Goal: Task Accomplishment & Management: Complete application form

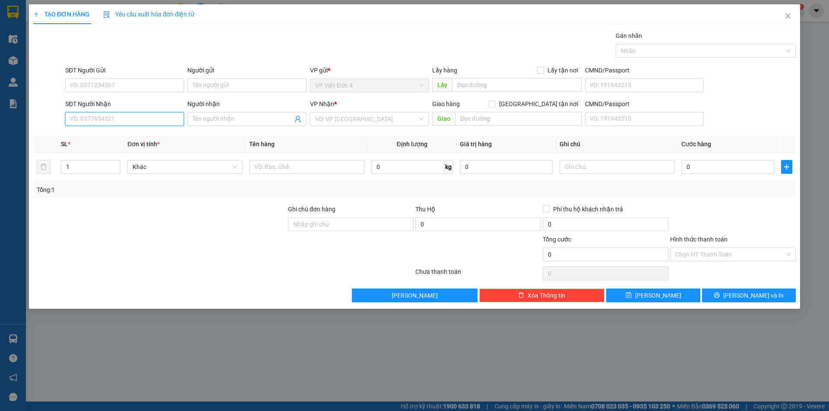
click at [170, 119] on input "SĐT Người Nhận" at bounding box center [124, 119] width 119 height 14
type input "0395073227"
click at [348, 117] on input "search" at bounding box center [366, 119] width 102 height 13
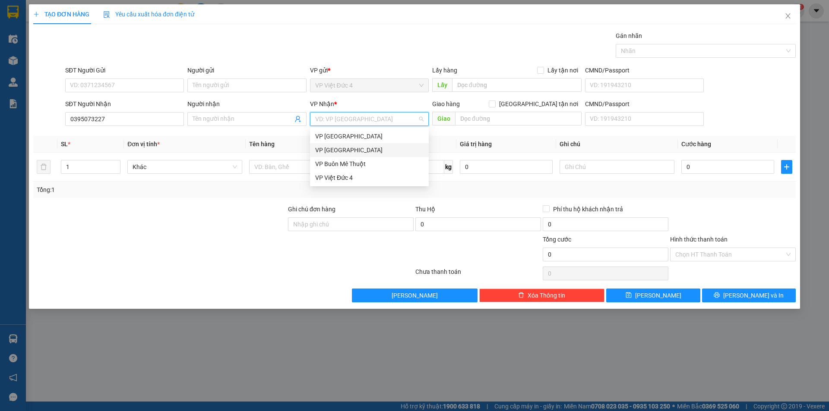
click at [327, 146] on div "VP [GEOGRAPHIC_DATA]" at bounding box center [369, 149] width 108 height 9
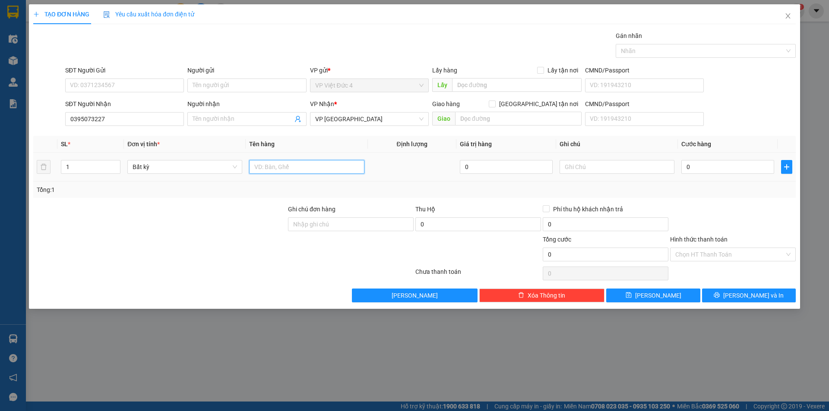
click at [316, 167] on input "text" at bounding box center [306, 167] width 115 height 14
type input "tum"
drag, startPoint x: 729, startPoint y: 164, endPoint x: 724, endPoint y: 161, distance: 4.8
click at [728, 164] on input "0" at bounding box center [727, 167] width 93 height 14
type input "8"
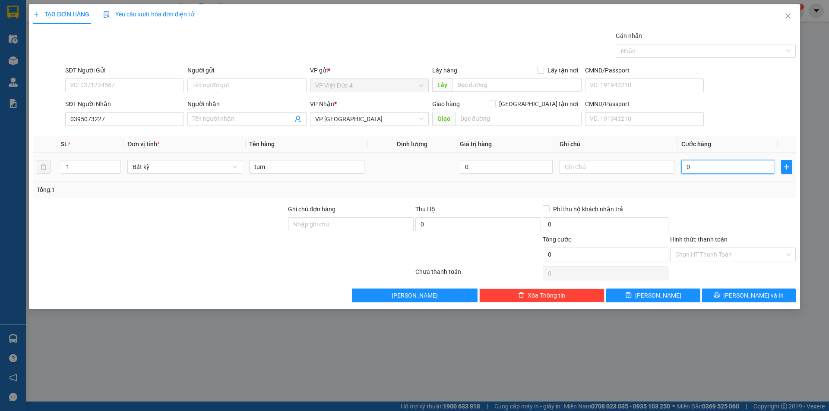
type input "8"
type input "80"
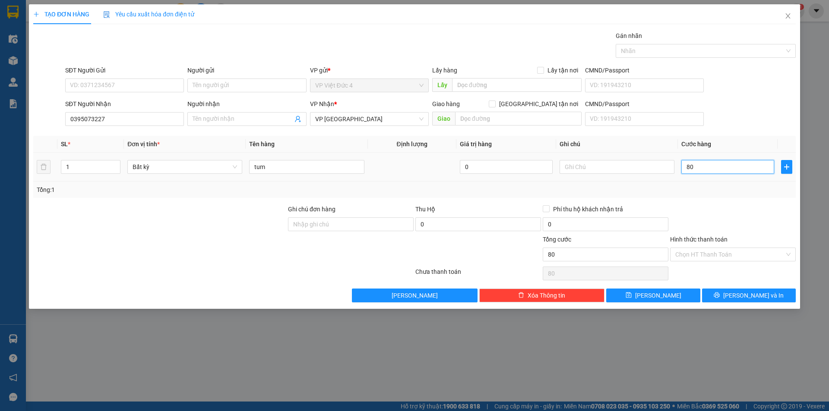
type input "800"
type input "8.000"
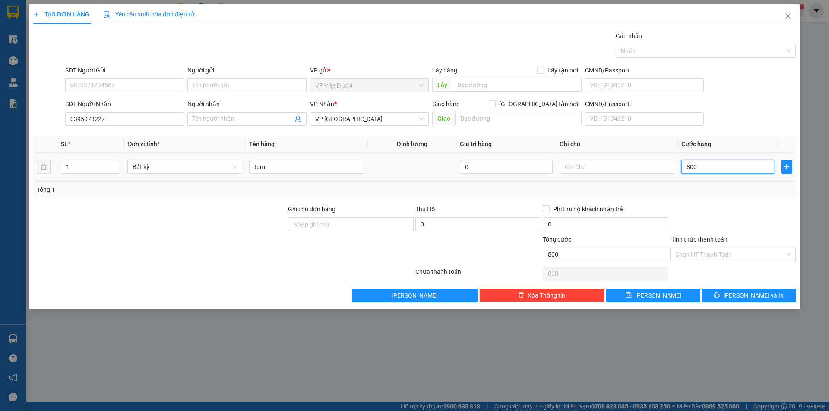
type input "8.000"
type input "80.000"
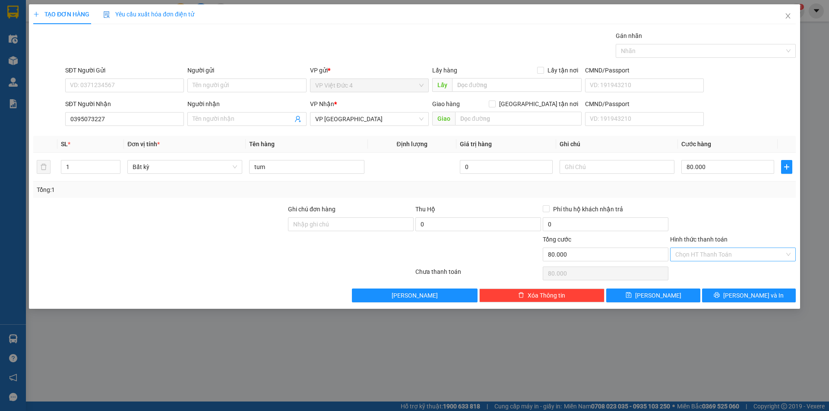
click at [698, 252] on input "Hình thức thanh toán" at bounding box center [729, 254] width 109 height 13
click at [696, 270] on div "Tại văn phòng" at bounding box center [732, 271] width 115 height 9
type input "0"
click at [656, 294] on span "[PERSON_NAME]" at bounding box center [658, 295] width 46 height 9
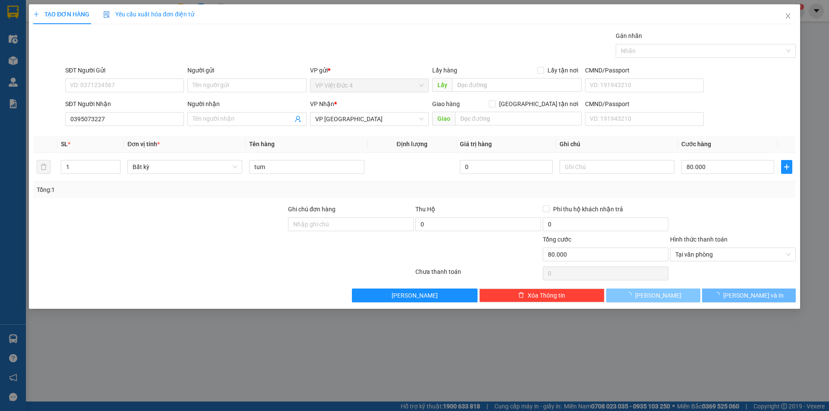
type input "0"
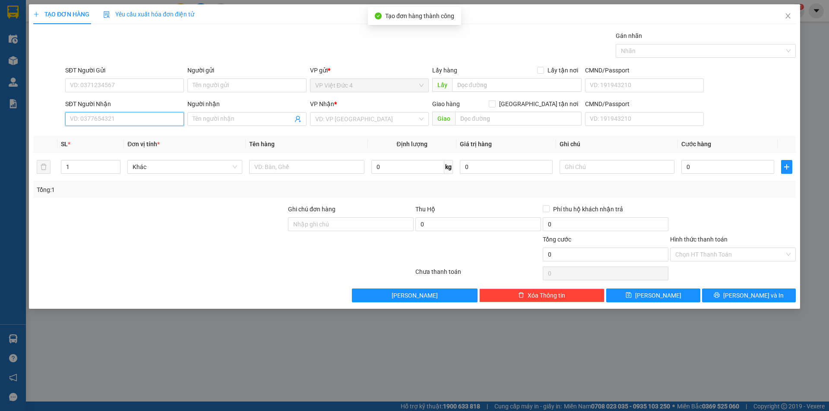
click at [165, 118] on input "SĐT Người Nhận" at bounding box center [124, 119] width 119 height 14
type input "0772690369"
click at [347, 119] on input "search" at bounding box center [366, 119] width 102 height 13
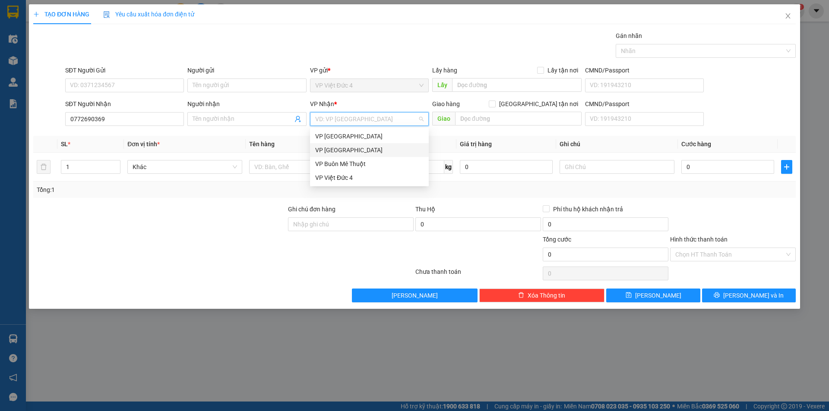
click at [336, 148] on div "VP [GEOGRAPHIC_DATA]" at bounding box center [369, 149] width 108 height 9
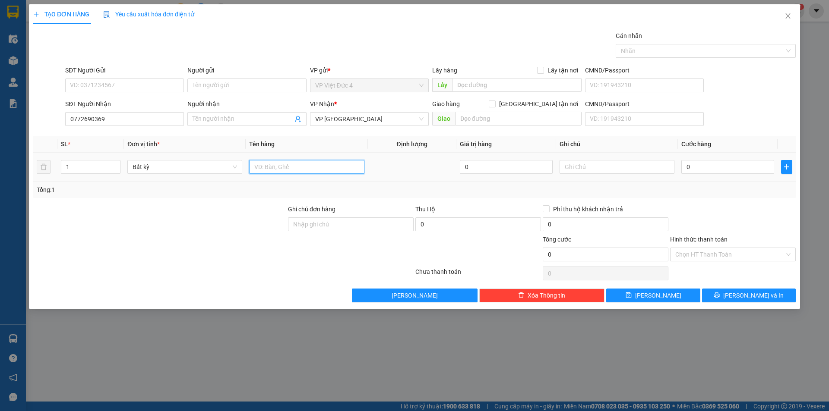
click at [344, 164] on input "text" at bounding box center [306, 167] width 115 height 14
type input "th g"
click at [734, 166] on input "0" at bounding box center [727, 167] width 93 height 14
type input "5"
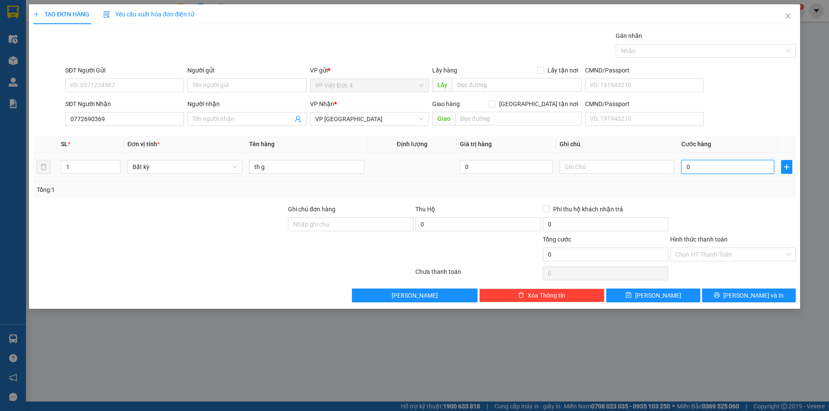
type input "5"
type input "50"
type input "500"
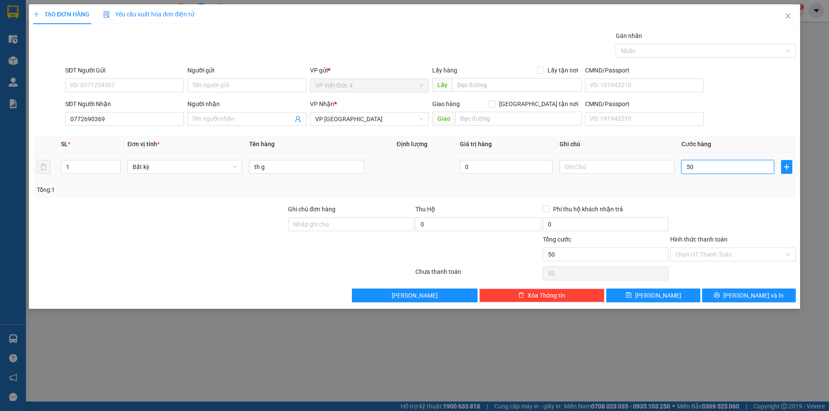
type input "500"
type input "5.000"
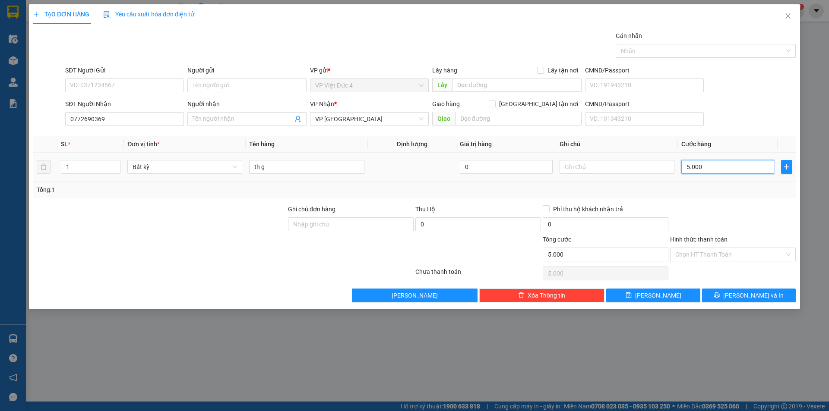
type input "50.000"
click at [657, 293] on span "[PERSON_NAME]" at bounding box center [658, 295] width 46 height 9
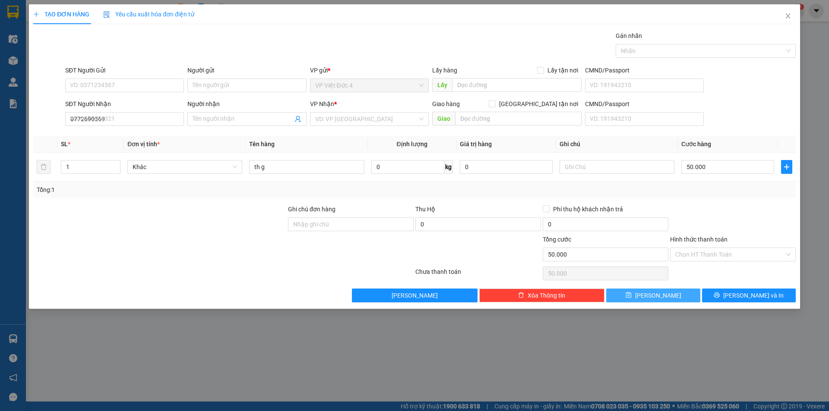
type input "0"
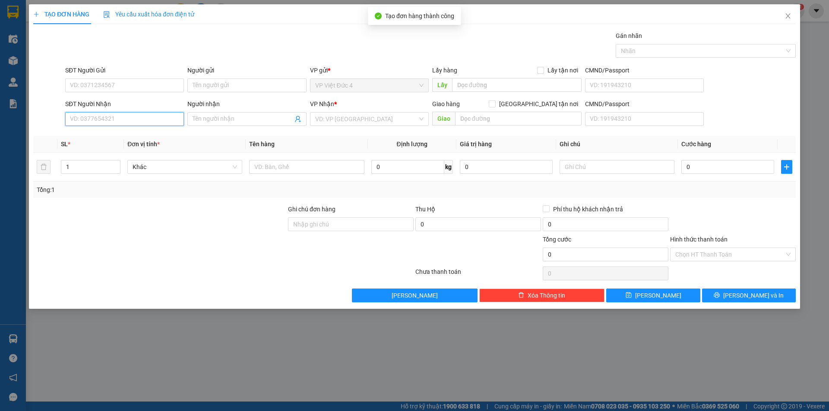
click at [172, 119] on input "SĐT Người Nhận" at bounding box center [124, 119] width 119 height 14
type input "0378006637"
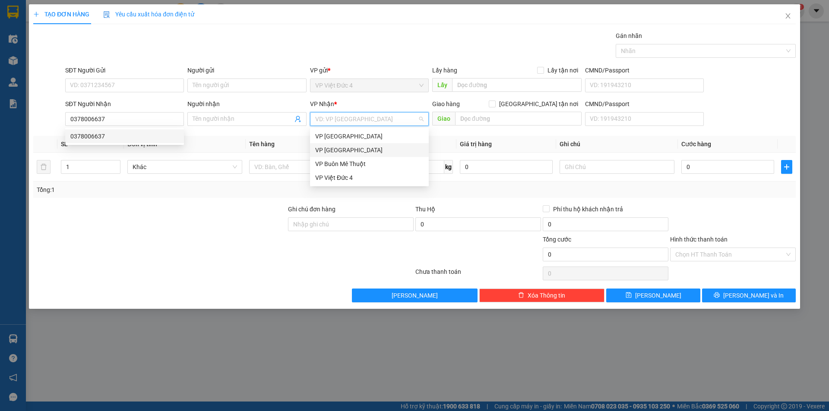
click at [341, 119] on input "search" at bounding box center [366, 119] width 102 height 13
click at [327, 146] on div "VP [GEOGRAPHIC_DATA]" at bounding box center [369, 149] width 108 height 9
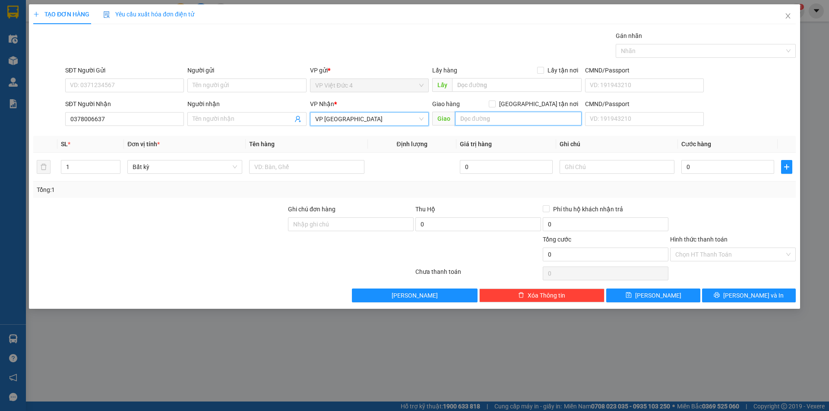
click at [565, 121] on input "text" at bounding box center [518, 119] width 126 height 14
type input "tru van tho bau bang"
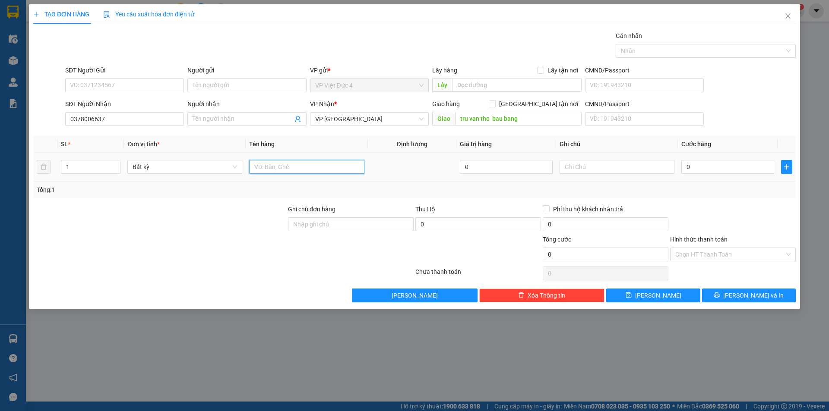
click at [338, 164] on input "text" at bounding box center [306, 167] width 115 height 14
type input "th g"
click at [738, 166] on input "0" at bounding box center [727, 167] width 93 height 14
type input "7"
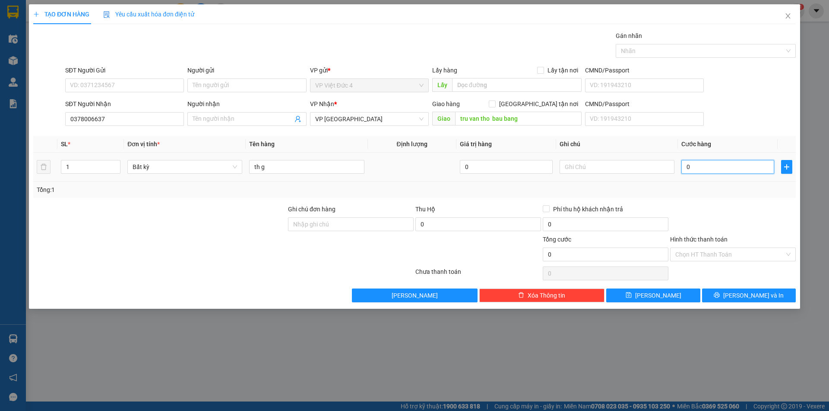
type input "7"
type input "70"
type input "700"
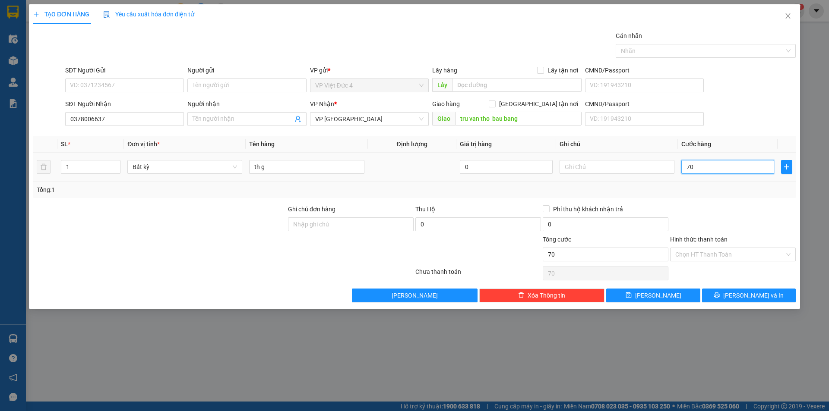
type input "700"
type input "7.000"
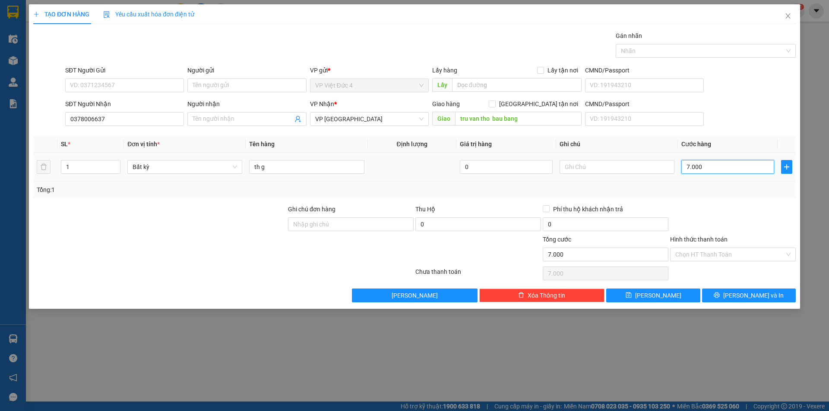
type input "70.000"
click at [709, 250] on input "Hình thức thanh toán" at bounding box center [729, 254] width 109 height 13
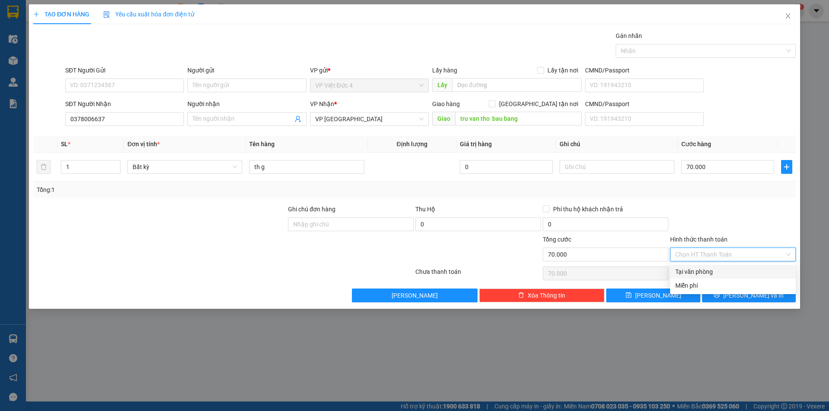
click at [694, 270] on div "Tại văn phòng" at bounding box center [732, 271] width 115 height 9
type input "0"
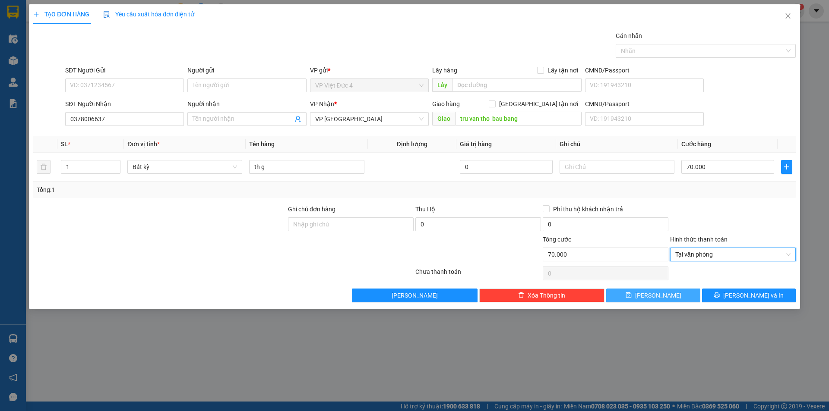
click at [656, 293] on span "[PERSON_NAME]" at bounding box center [658, 295] width 46 height 9
type input "0"
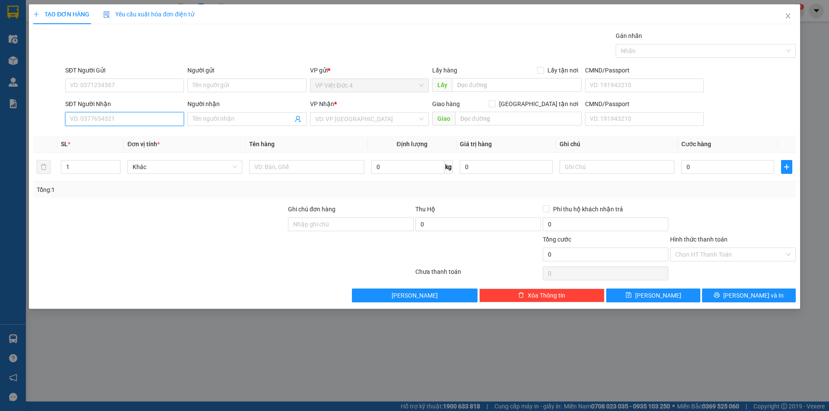
click at [164, 115] on input "SĐT Người Nhận" at bounding box center [124, 119] width 119 height 14
type input "0913227287"
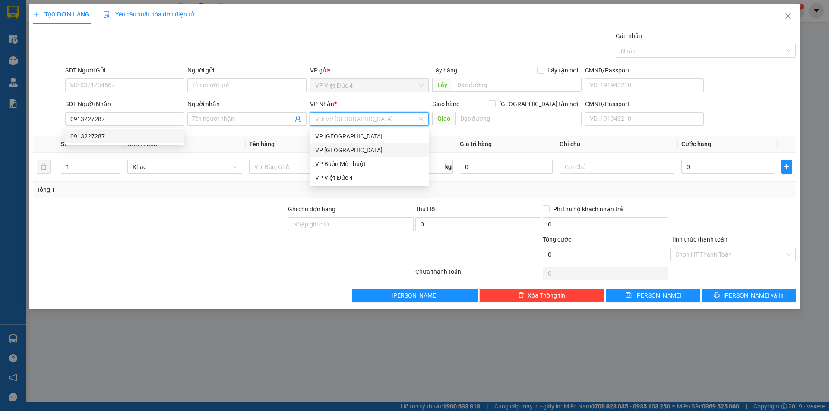
click at [337, 118] on input "search" at bounding box center [366, 119] width 102 height 13
click at [322, 146] on div "VP [GEOGRAPHIC_DATA]" at bounding box center [369, 149] width 108 height 9
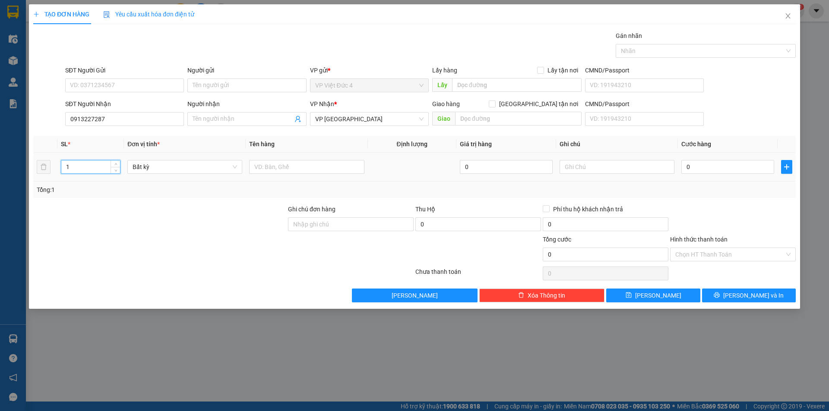
click at [86, 169] on input "1" at bounding box center [90, 167] width 59 height 13
type input "2"
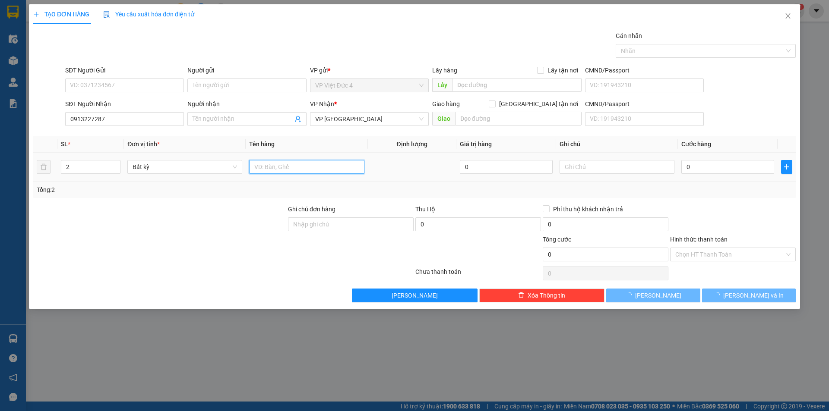
click at [345, 167] on input "text" at bounding box center [306, 167] width 115 height 14
type input "1 th x 1 tum"
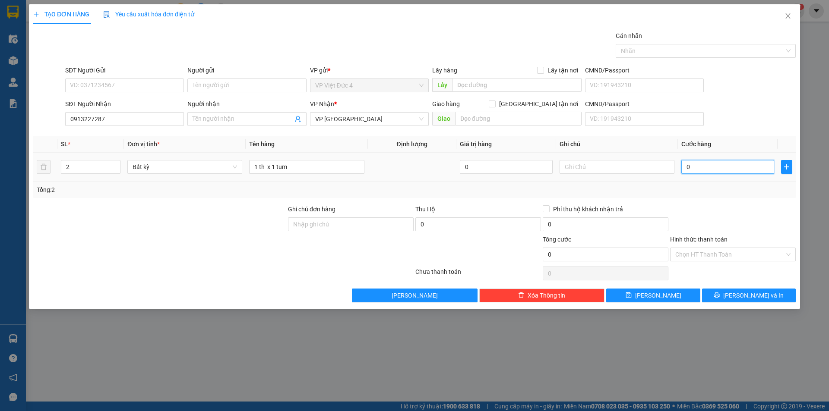
click at [740, 166] on input "0" at bounding box center [727, 167] width 93 height 14
type input "1"
type input "12"
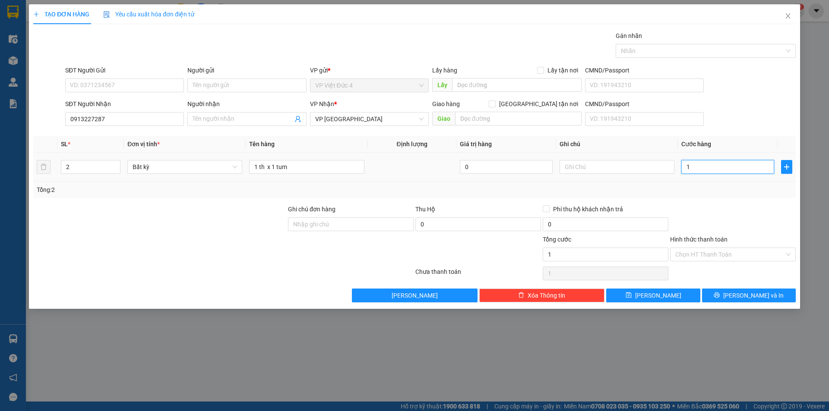
type input "12"
type input "120"
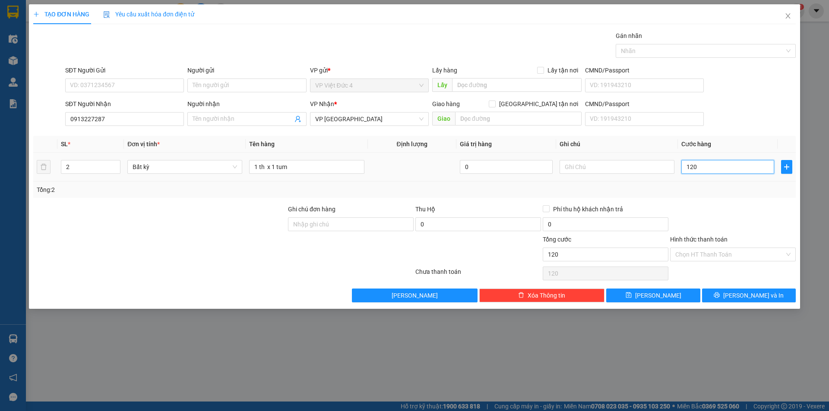
type input "1.200"
type input "12.000"
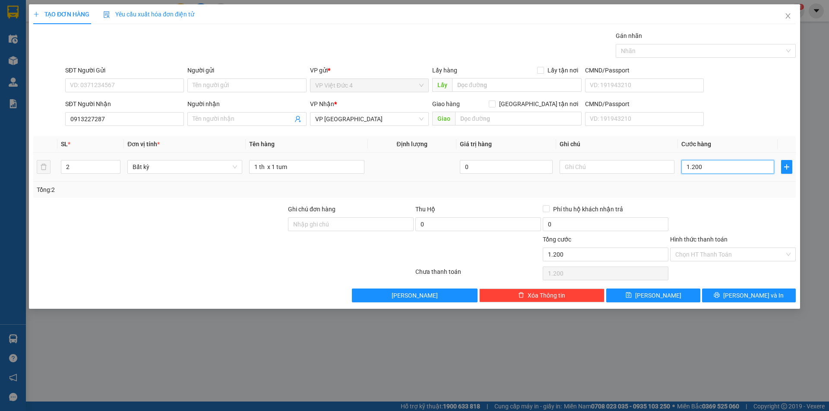
type input "12.000"
type input "120.000"
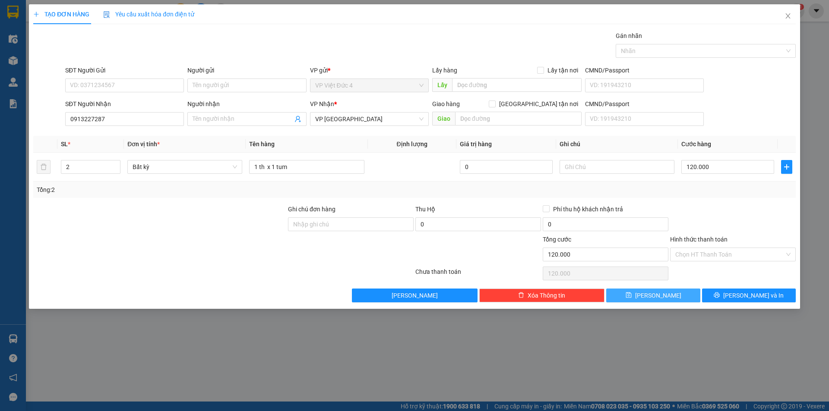
click at [656, 296] on span "[PERSON_NAME]" at bounding box center [658, 295] width 46 height 9
type input "1"
type input "0"
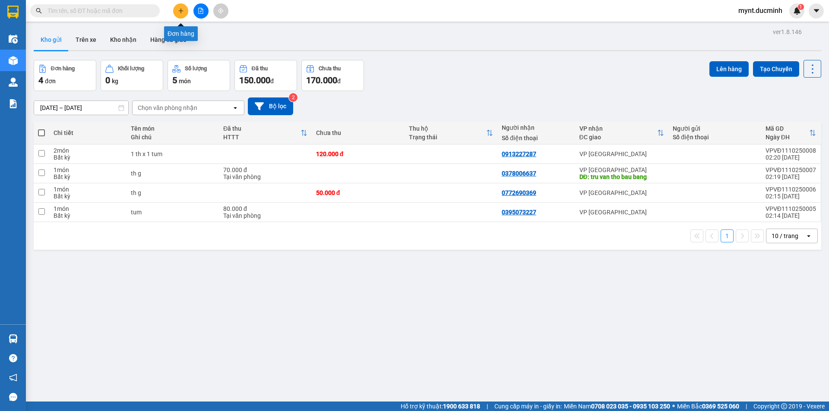
click at [180, 6] on button at bounding box center [180, 10] width 15 height 15
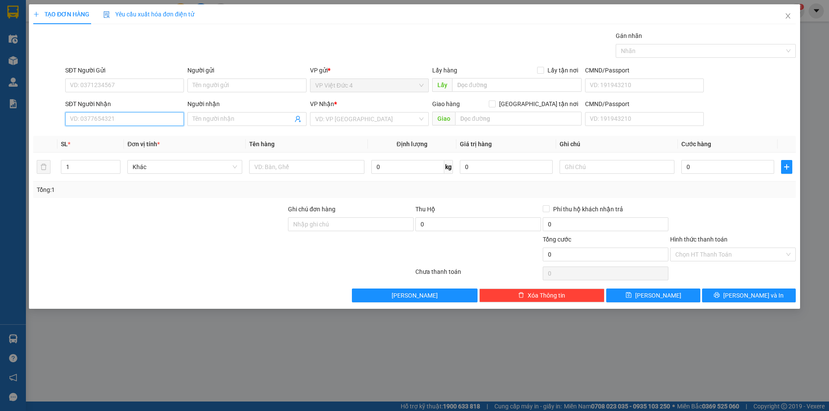
click at [161, 119] on input "SĐT Người Nhận" at bounding box center [124, 119] width 119 height 14
type input "0779569399"
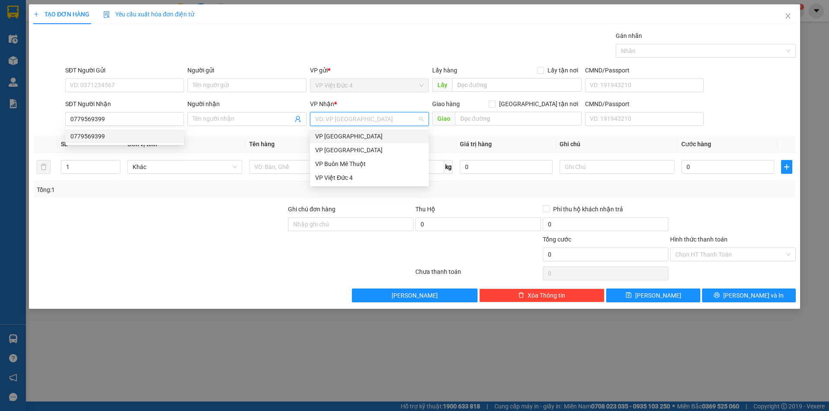
drag, startPoint x: 358, startPoint y: 117, endPoint x: 321, endPoint y: 136, distance: 42.1
click at [357, 117] on input "search" at bounding box center [366, 119] width 102 height 13
click at [326, 149] on div "VP [GEOGRAPHIC_DATA]" at bounding box center [369, 149] width 108 height 9
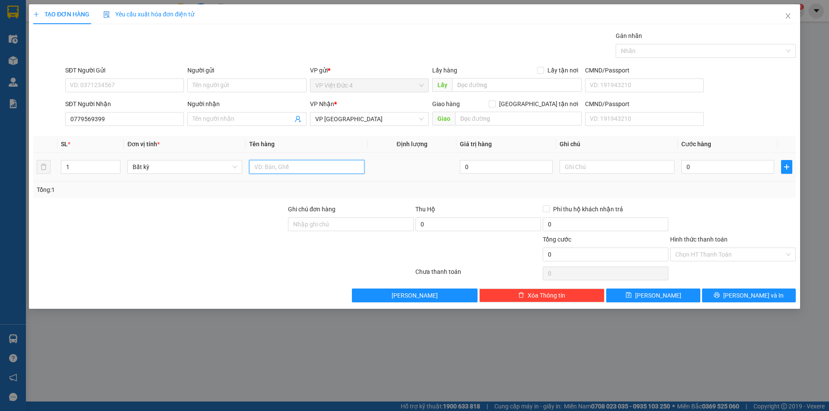
click at [352, 164] on input "text" at bounding box center [306, 167] width 115 height 14
type input "th g"
click at [758, 166] on input "0" at bounding box center [727, 167] width 93 height 14
type input "6"
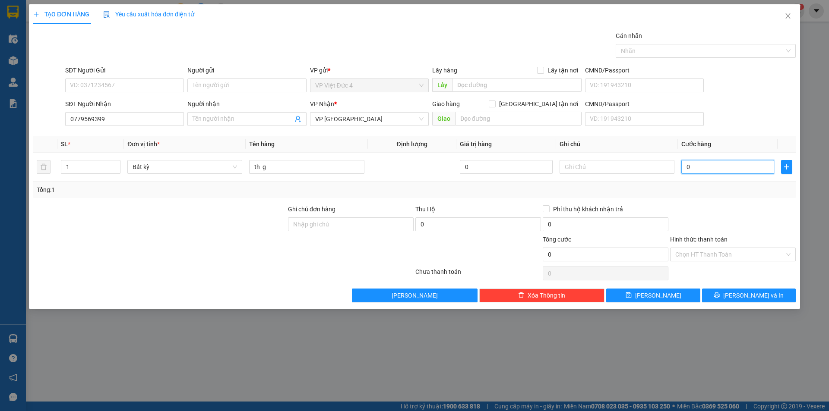
type input "6"
type input "60"
type input "600"
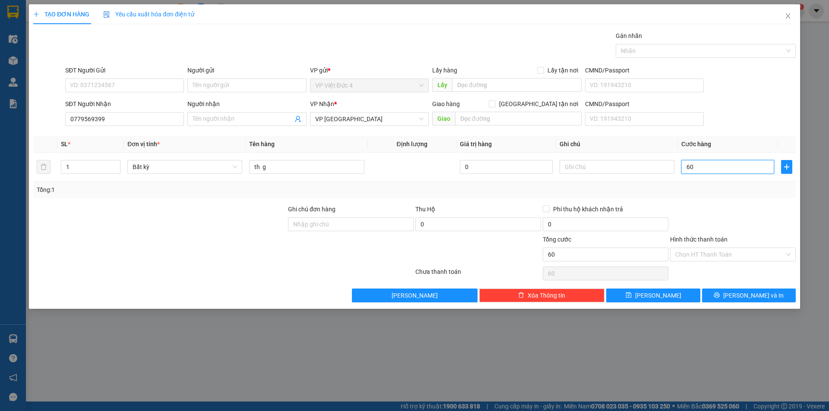
type input "600"
type input "6.000"
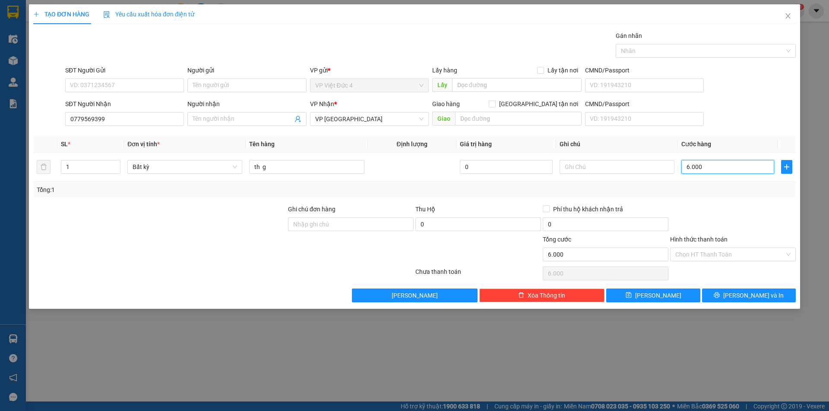
type input "60.000"
click at [659, 295] on span "[PERSON_NAME]" at bounding box center [658, 295] width 46 height 9
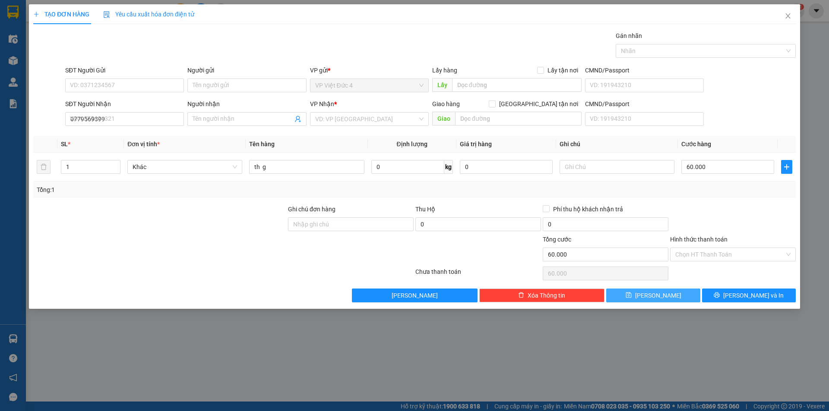
type input "0"
click at [790, 16] on icon "close" at bounding box center [787, 16] width 7 height 7
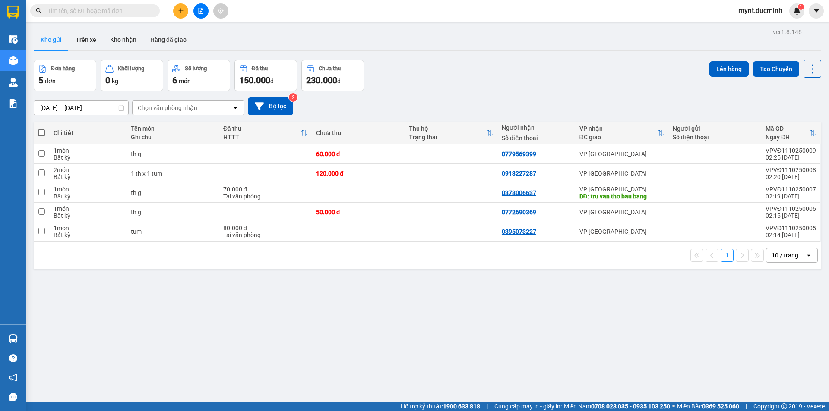
click at [41, 129] on span at bounding box center [41, 132] width 7 height 7
click at [41, 129] on input "checkbox" at bounding box center [41, 129] width 0 height 0
checkbox input "true"
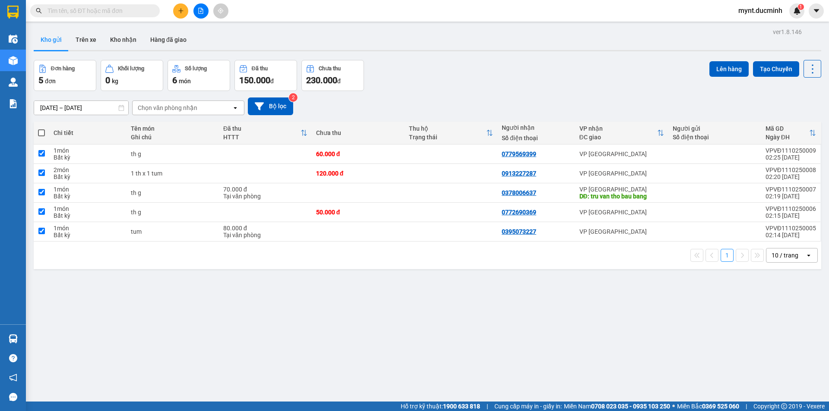
checkbox input "true"
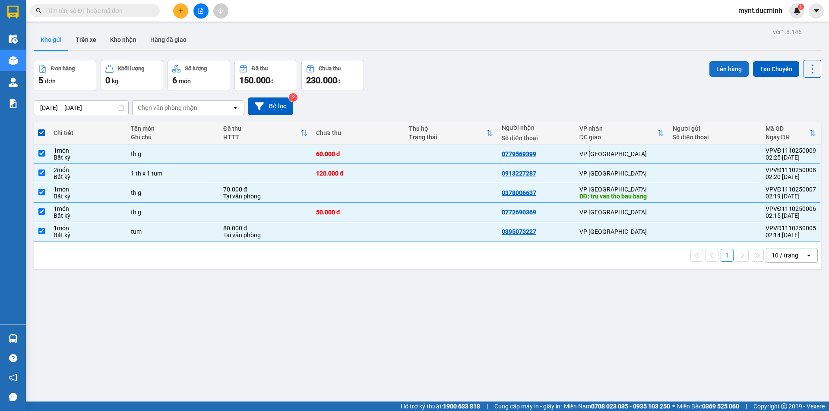
click at [722, 65] on button "Lên hàng" at bounding box center [728, 69] width 39 height 16
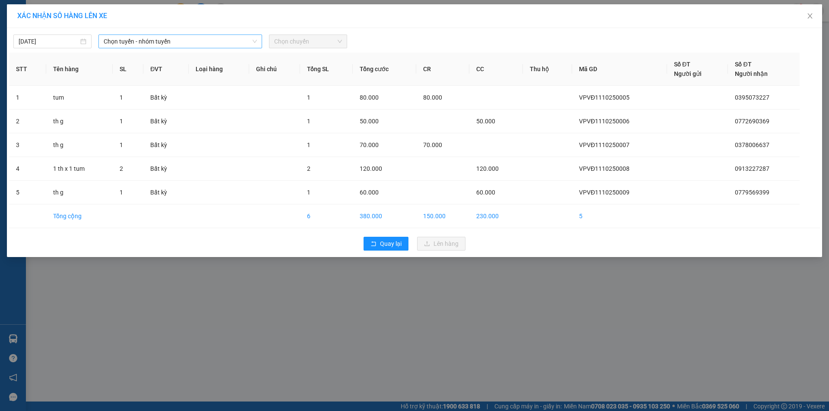
click at [132, 41] on span "Chọn tuyến - nhóm tuyến" at bounding box center [180, 41] width 153 height 13
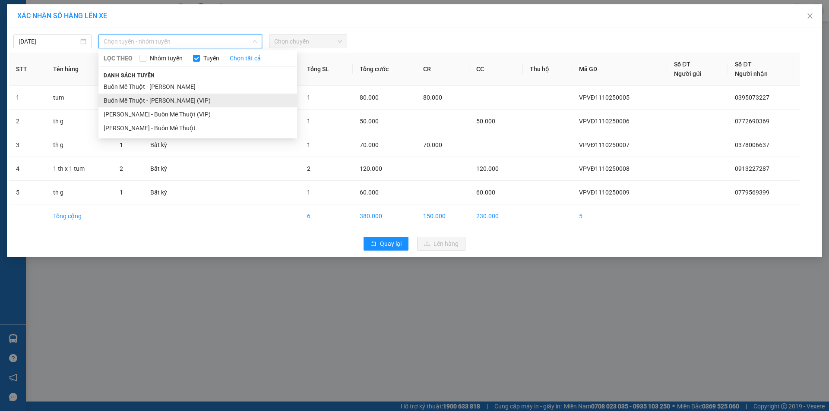
click at [138, 100] on li "Buôn Mê Thuột - Hồ Chí Minh (VIP)" at bounding box center [197, 101] width 199 height 14
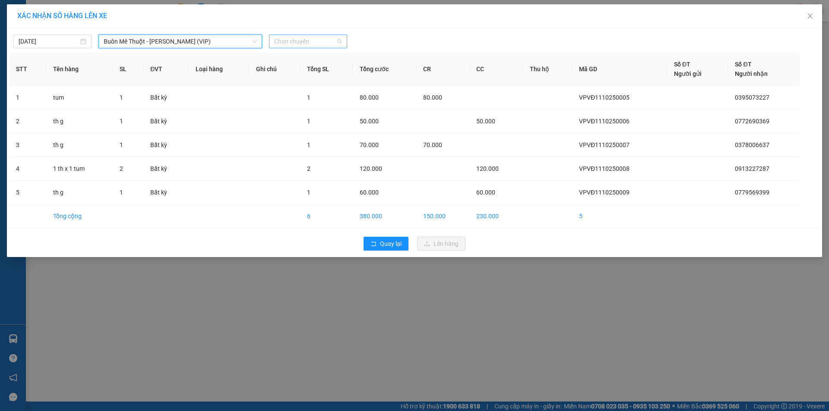
click at [302, 41] on span "Chọn chuyến" at bounding box center [308, 41] width 68 height 13
click at [285, 72] on div "20:00" at bounding box center [307, 72] width 67 height 9
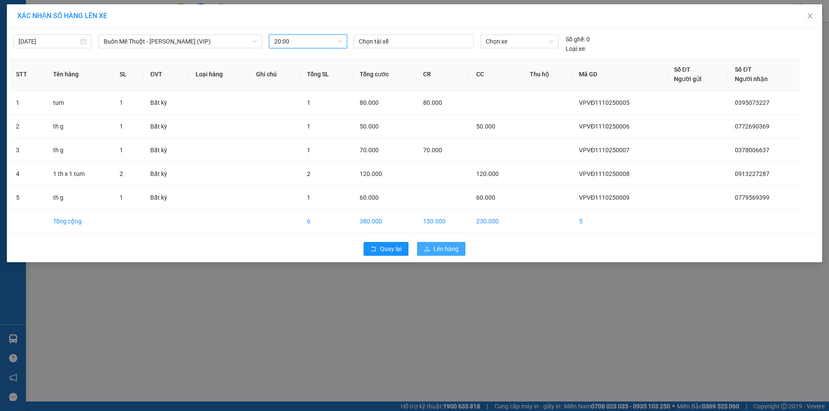
click at [443, 245] on span "Lên hàng" at bounding box center [445, 248] width 25 height 9
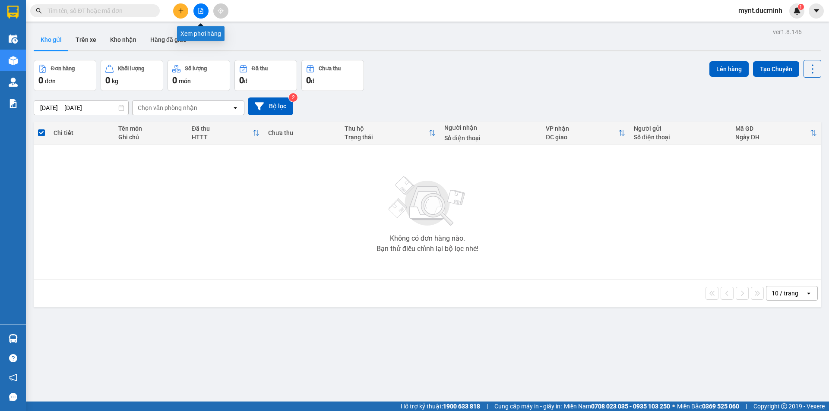
click at [201, 7] on button at bounding box center [200, 10] width 15 height 15
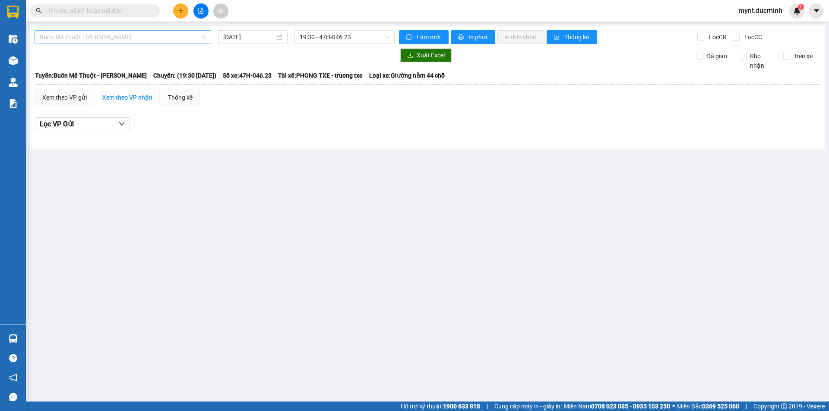
click at [120, 35] on span "Buôn Mê Thuột - Hồ Chí Minh" at bounding box center [123, 37] width 166 height 13
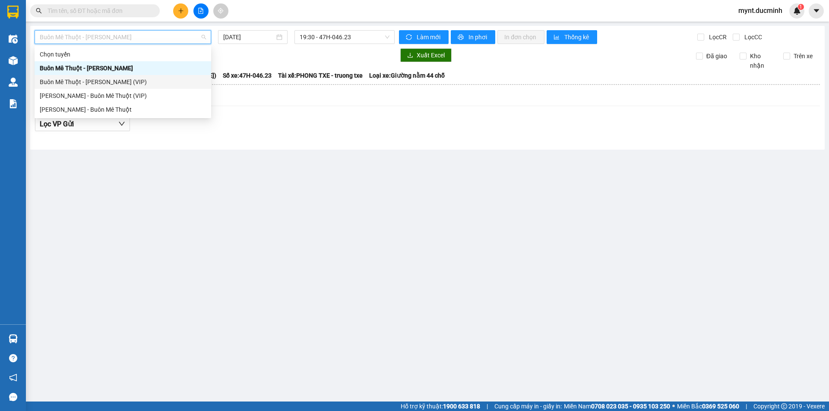
click at [94, 79] on div "Buôn Mê Thuột - Hồ Chí Minh (VIP)" at bounding box center [123, 81] width 166 height 9
type input "11/10/2025"
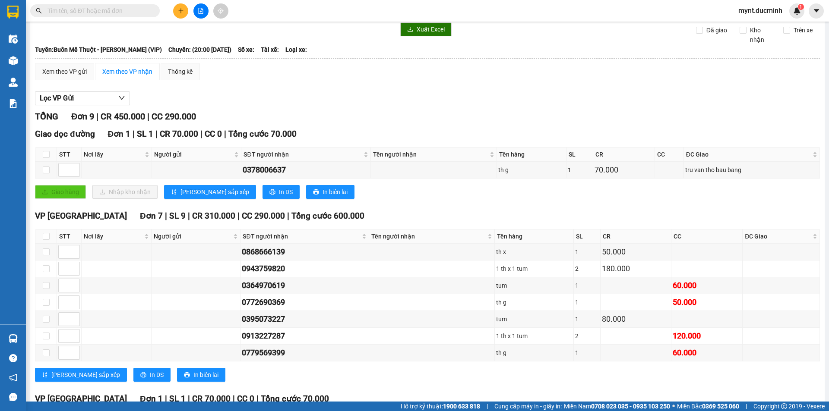
scroll to position [112, 0]
